Goal: Book appointment/travel/reservation

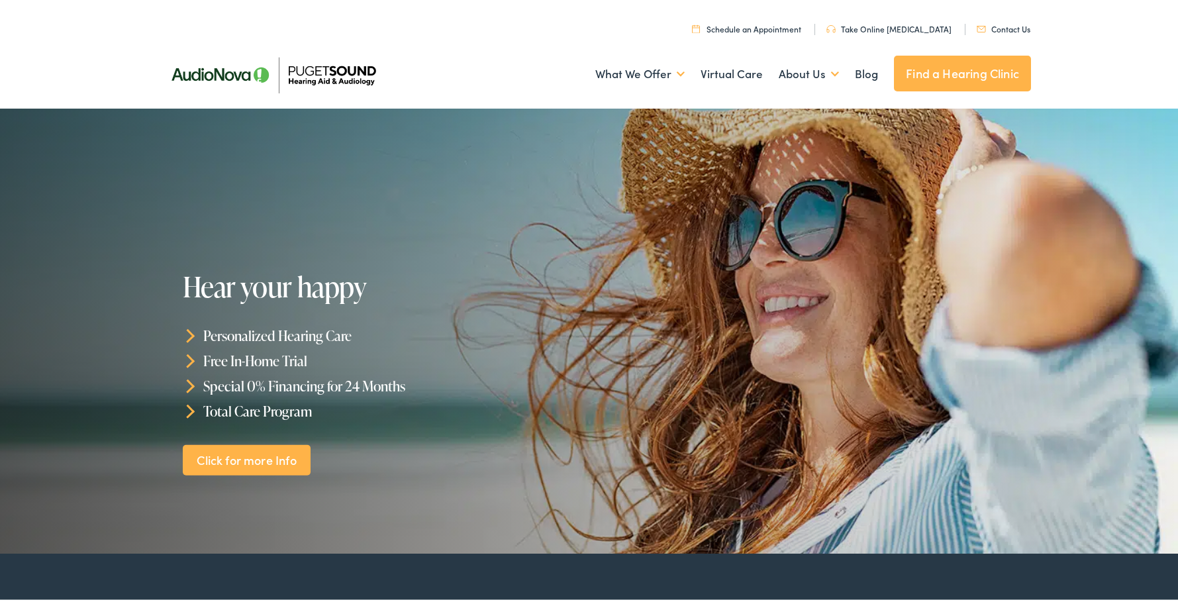
click at [940, 72] on link "Find a Hearing Clinic" at bounding box center [962, 71] width 137 height 36
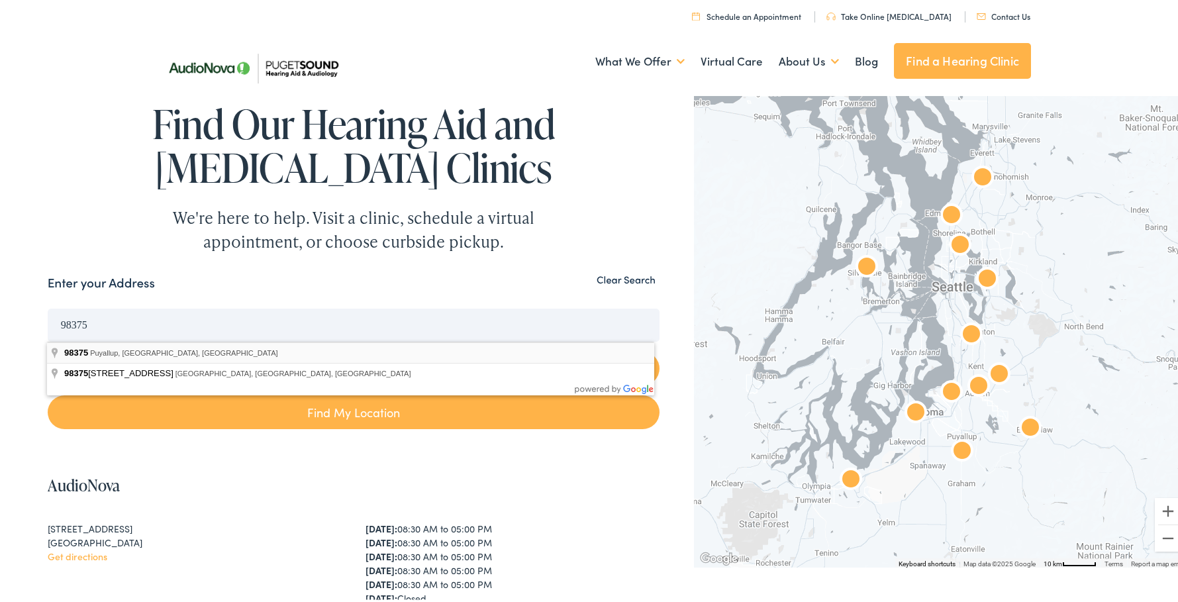
type input "Puyallup, WA 98375, [GEOGRAPHIC_DATA]"
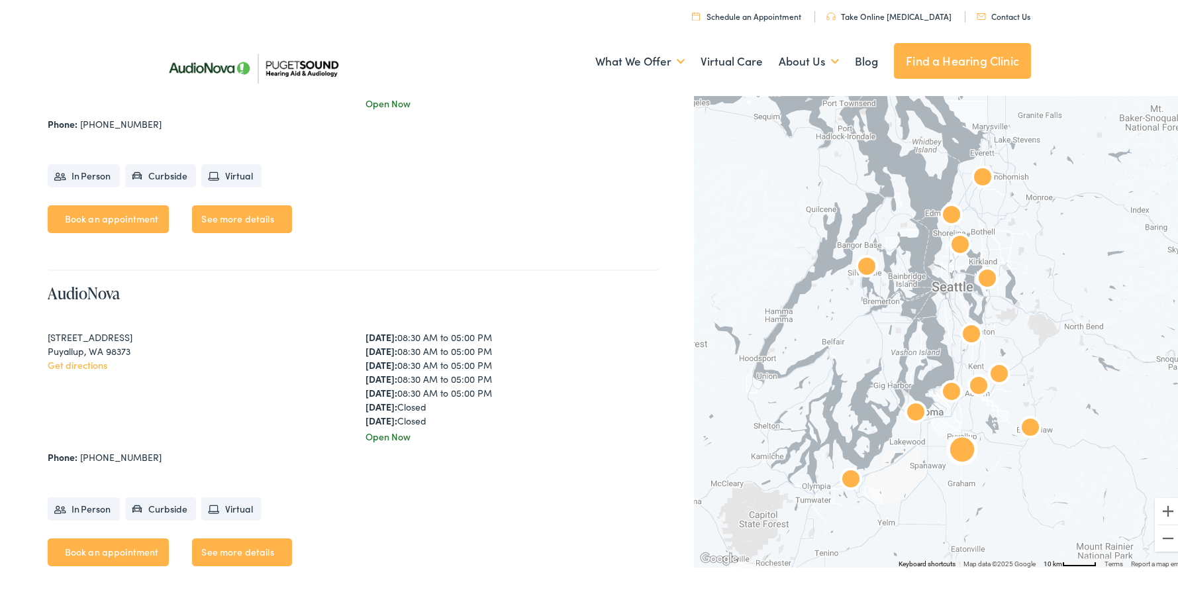
scroll to position [2914, 0]
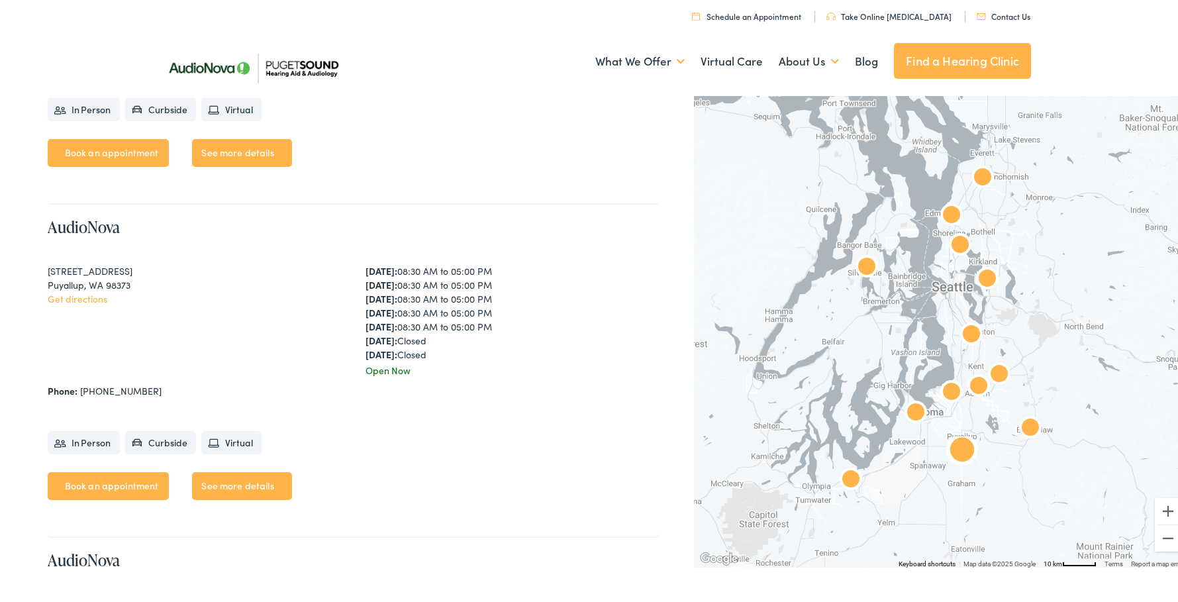
click at [115, 483] on link "Book an appointment" at bounding box center [109, 483] width 122 height 28
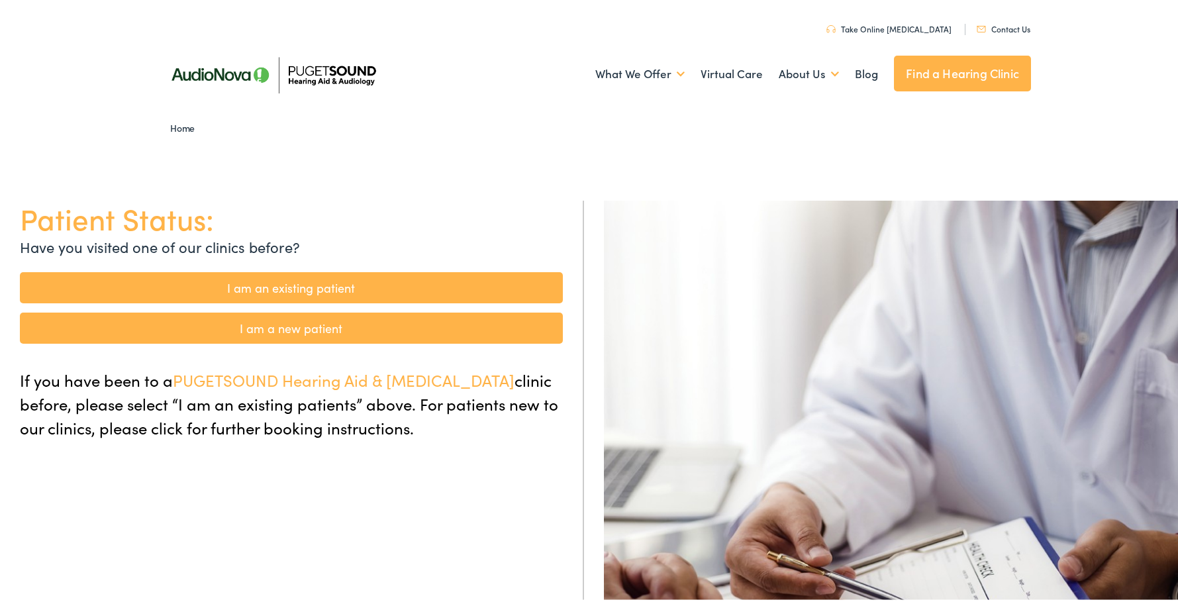
click at [288, 322] on link "I am a new patient" at bounding box center [291, 325] width 543 height 31
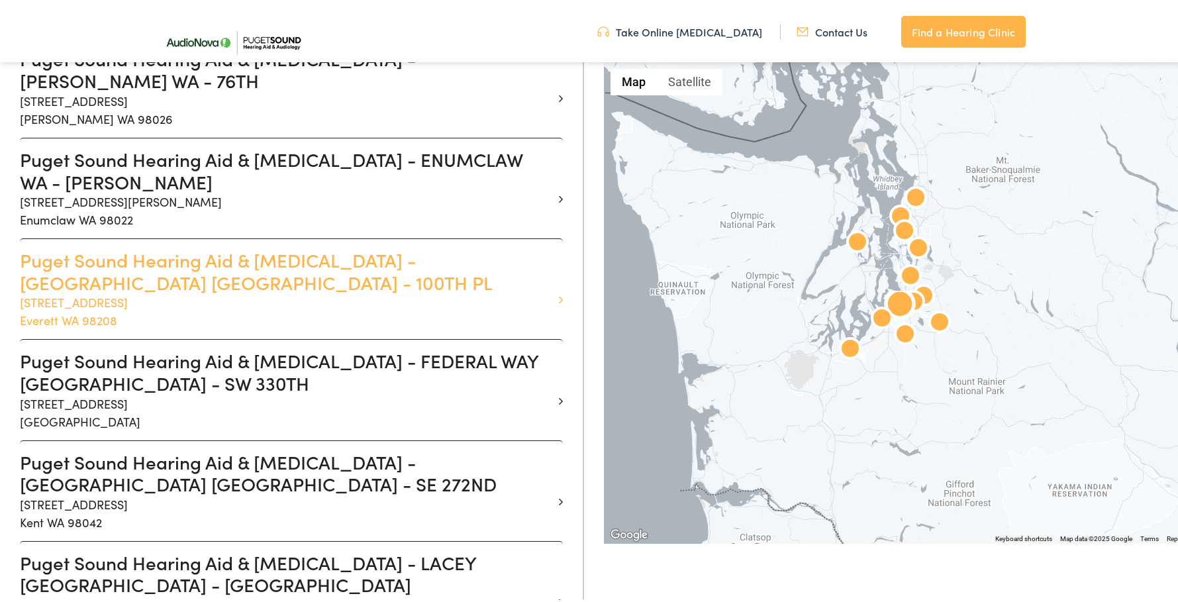
scroll to position [662, 0]
